Goal: Task Accomplishment & Management: Use online tool/utility

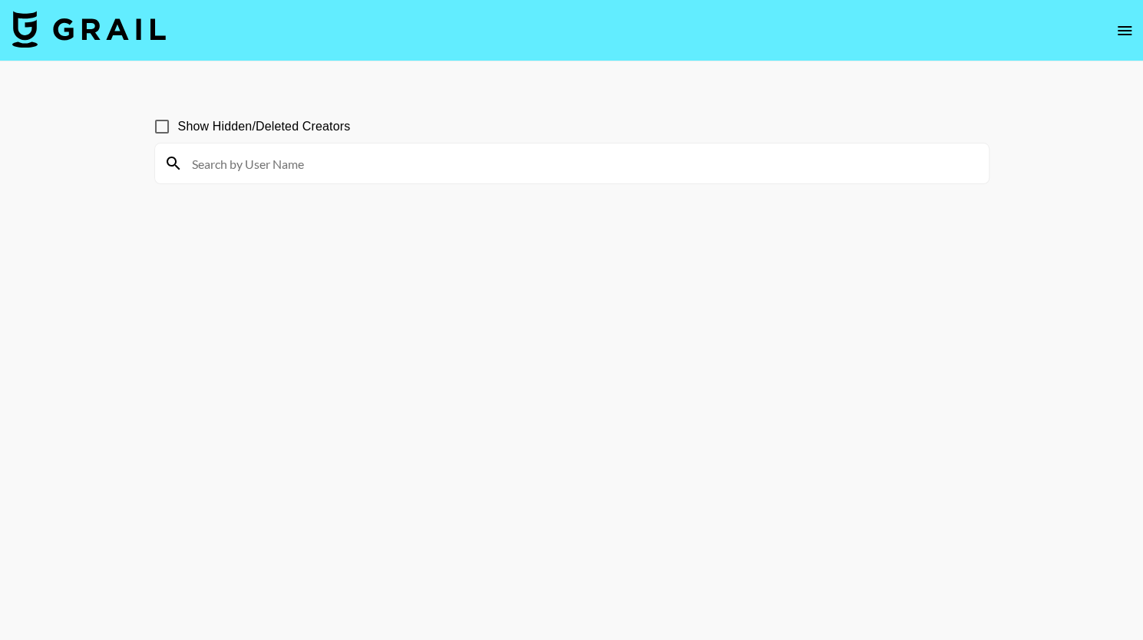
click at [60, 30] on img at bounding box center [89, 29] width 154 height 37
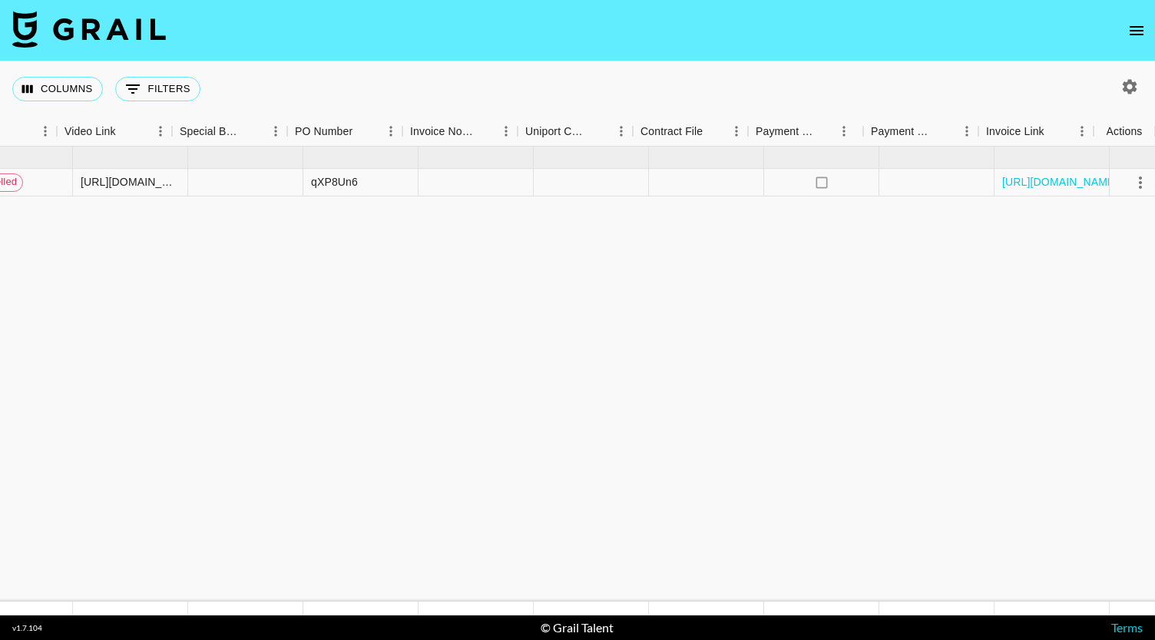
scroll to position [0, 1394]
click at [1123, 185] on icon "select merge strategy" at bounding box center [1124, 183] width 18 height 18
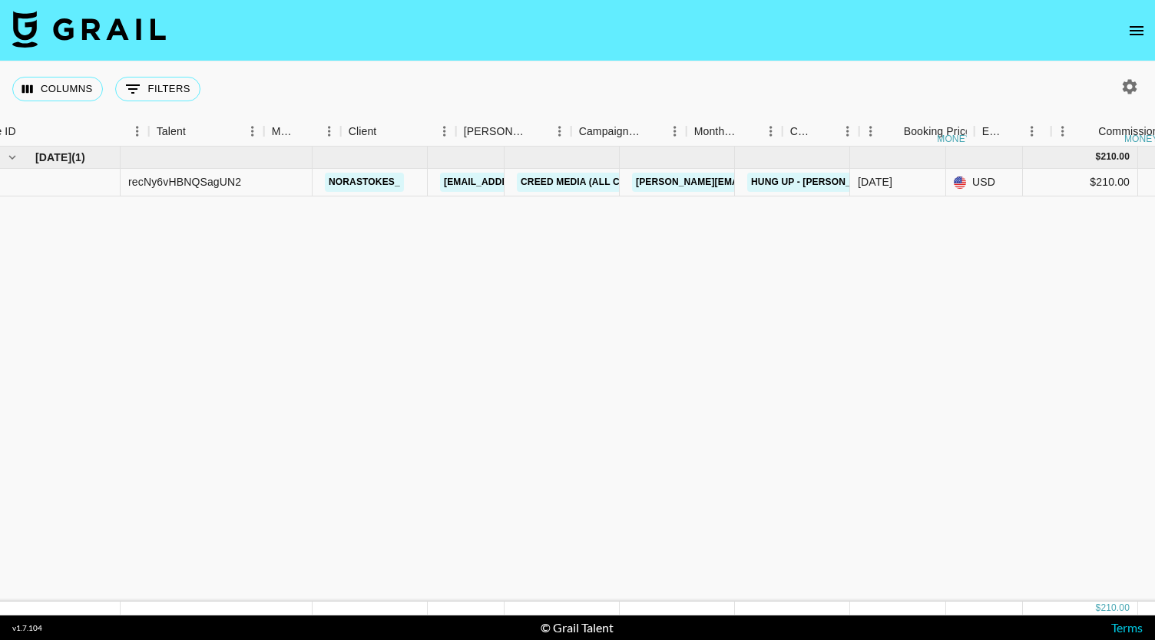
scroll to position [0, 0]
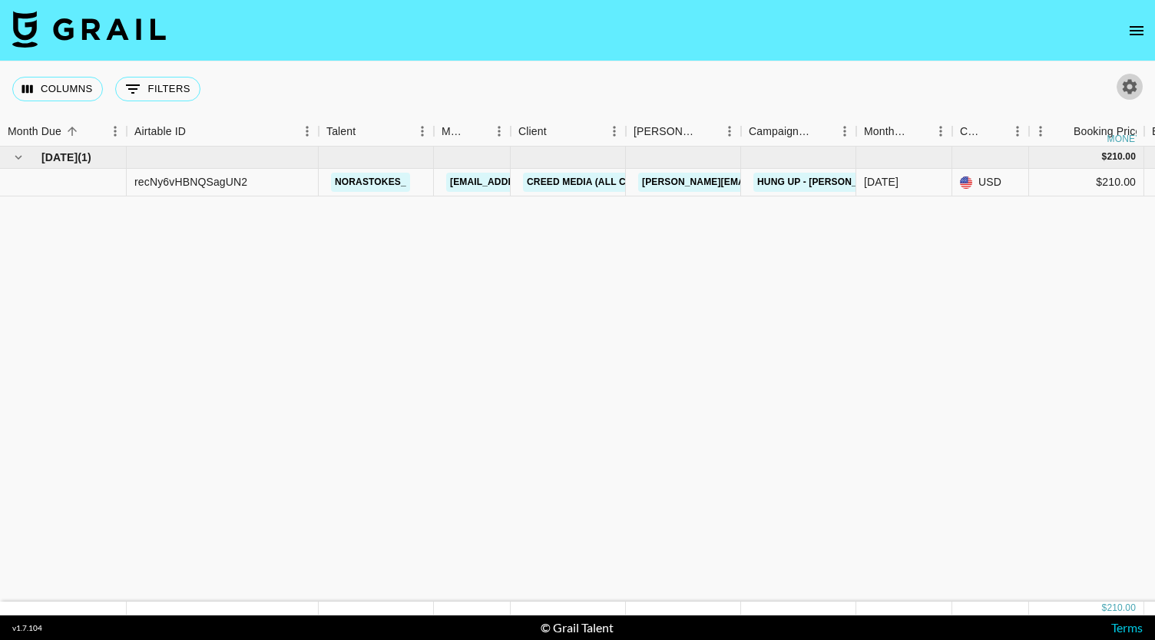
click at [1128, 86] on icon "button" at bounding box center [1129, 87] width 18 height 18
select select "Jun '25"
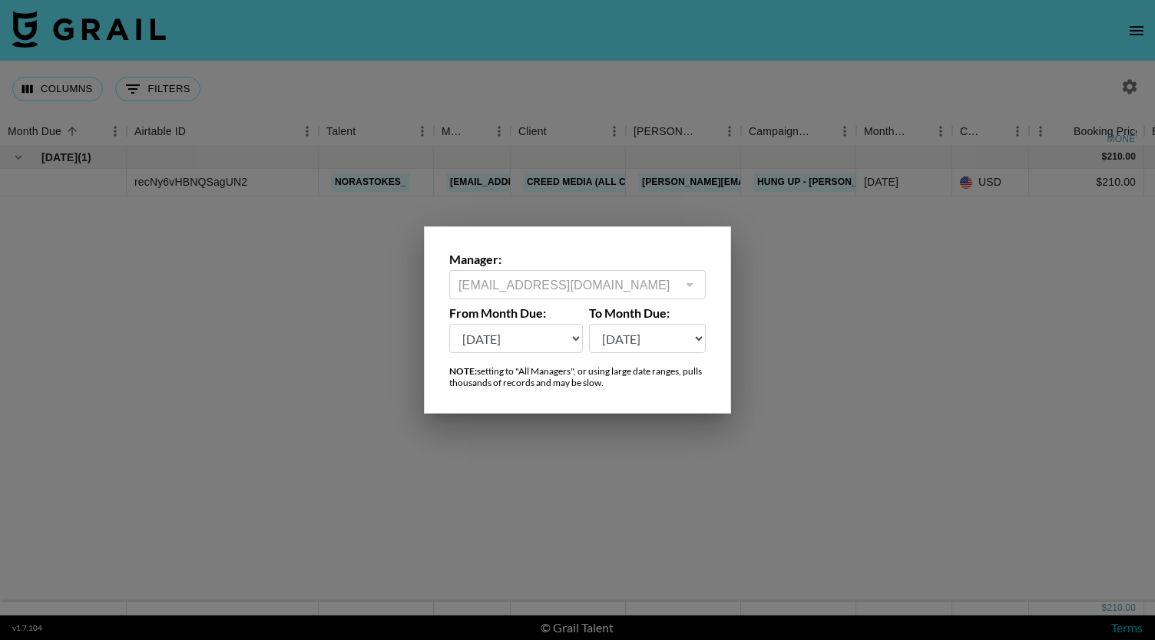
click at [797, 234] on div at bounding box center [577, 320] width 1155 height 640
